Goal: Task Accomplishment & Management: Use online tool/utility

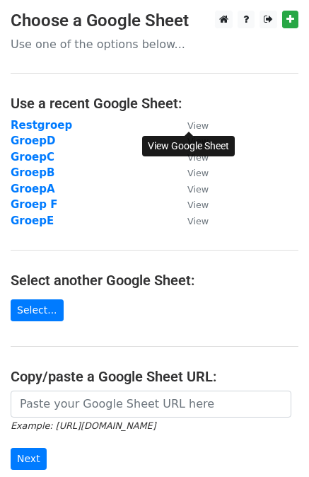
click at [198, 124] on small "View" at bounding box center [197, 125] width 21 height 11
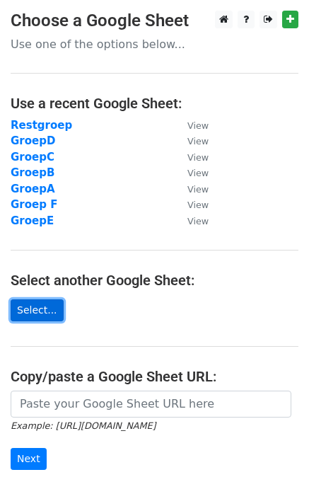
click at [37, 307] on link "Select..." at bounding box center [37, 310] width 53 height 22
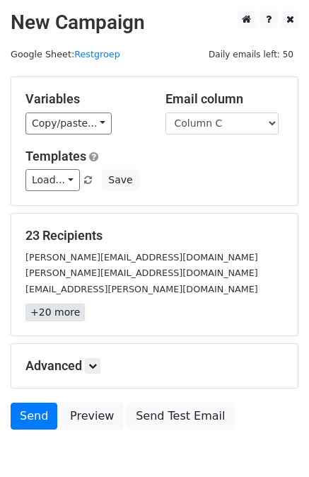
click at [48, 313] on link "+20 more" at bounding box center [54, 312] width 59 height 18
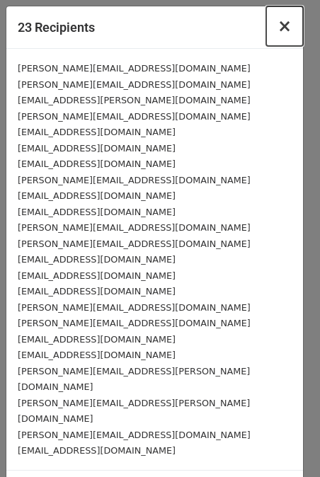
click at [280, 21] on span "×" at bounding box center [284, 26] width 14 height 20
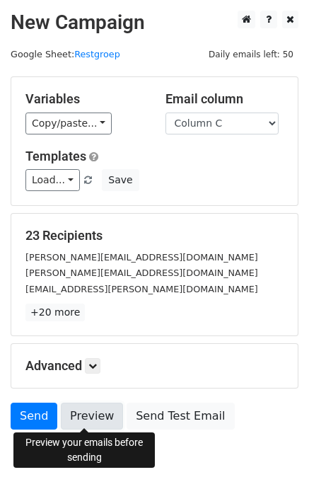
click at [82, 410] on link "Preview" at bounding box center [92, 415] width 62 height 27
click at [88, 419] on link "Preview" at bounding box center [92, 415] width 62 height 27
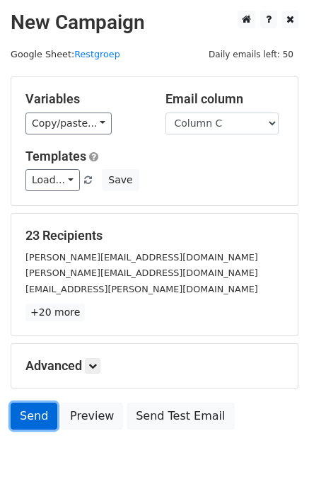
click at [30, 413] on link "Send" at bounding box center [34, 415] width 47 height 27
